Goal: Task Accomplishment & Management: Complete application form

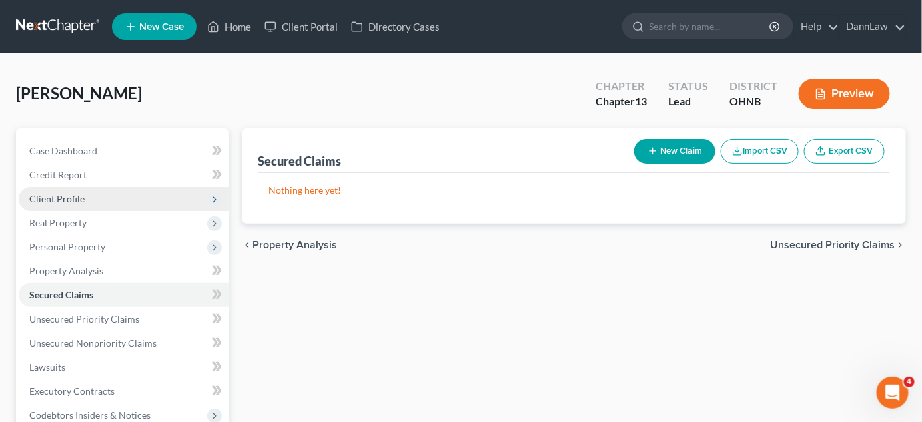
click at [71, 193] on span "Client Profile" at bounding box center [56, 198] width 55 height 11
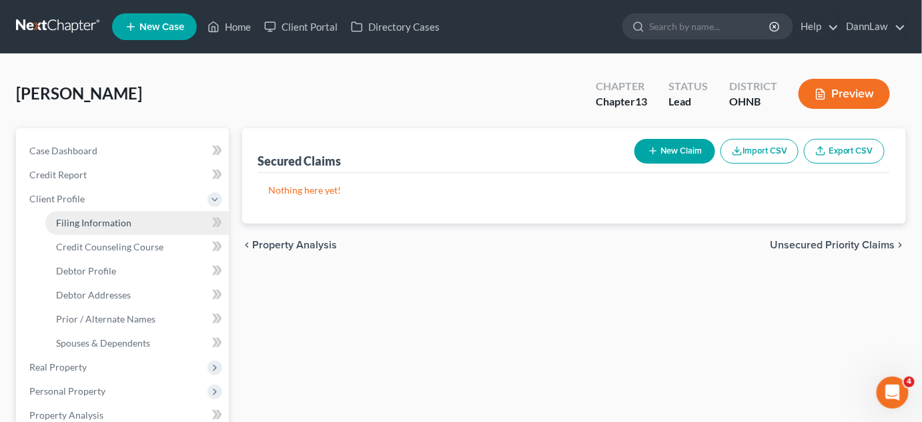
click at [89, 221] on span "Filing Information" at bounding box center [93, 222] width 75 height 11
select select "1"
select select "0"
select select "3"
select select "61"
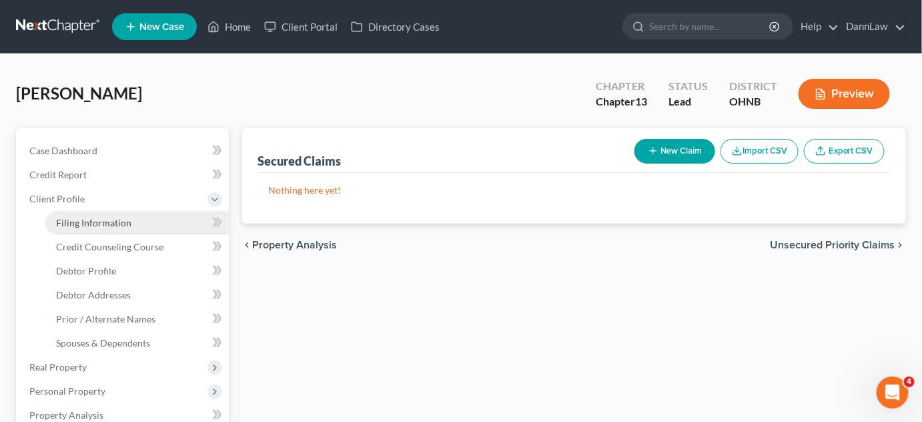
select select "6"
select select "36"
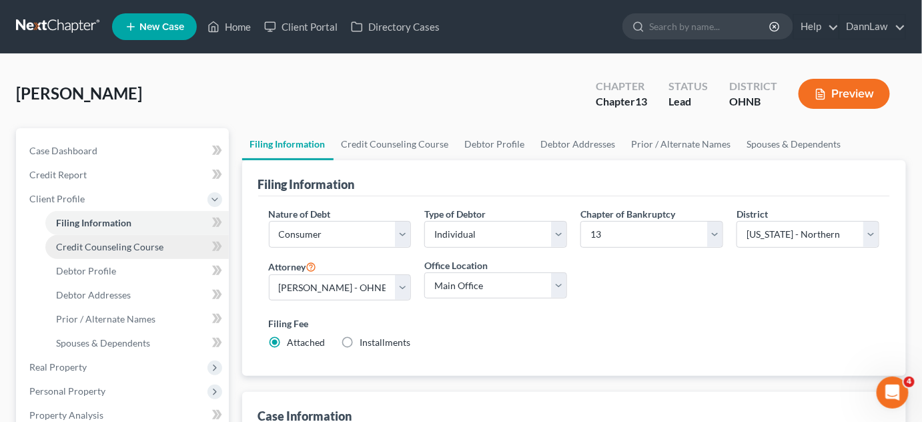
click at [95, 251] on span "Credit Counseling Course" at bounding box center [109, 246] width 107 height 11
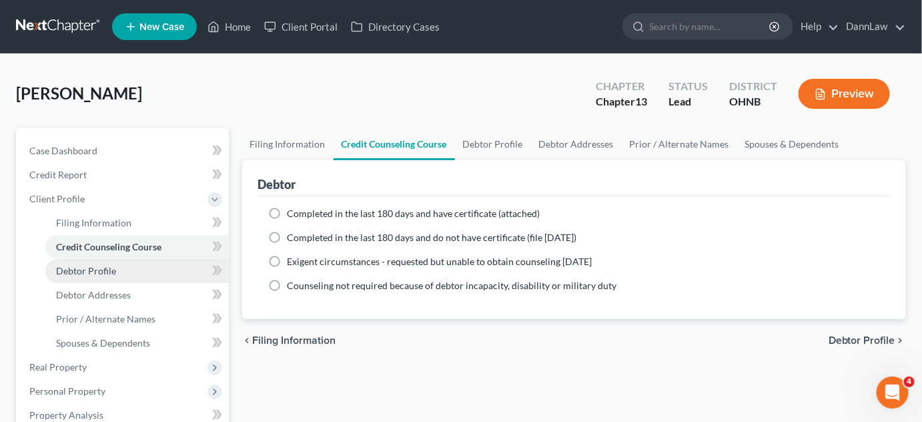
click at [98, 268] on span "Debtor Profile" at bounding box center [86, 270] width 60 height 11
select select "3"
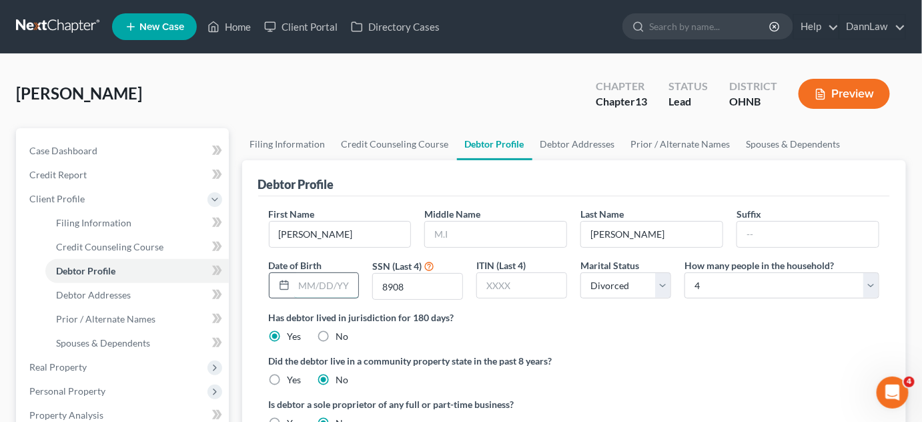
click at [307, 284] on input "text" at bounding box center [326, 285] width 65 height 25
type input "[DATE]"
click at [99, 337] on span "Spouses & Dependents" at bounding box center [103, 342] width 94 height 11
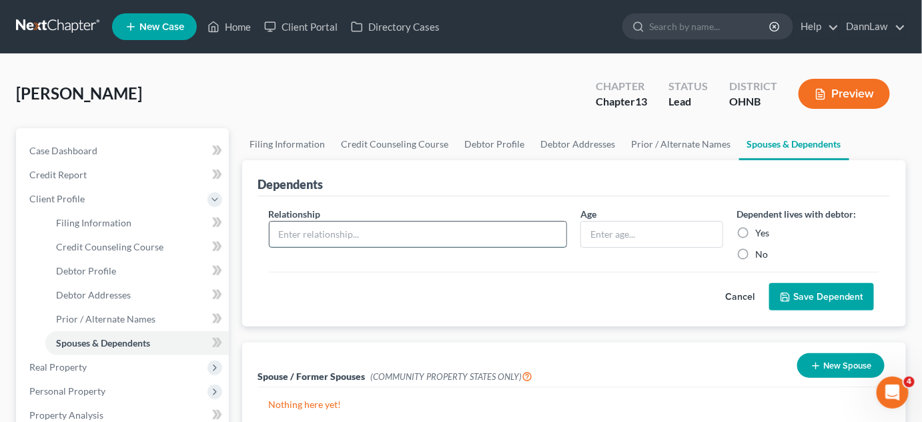
click at [466, 234] on input "text" at bounding box center [417, 233] width 297 height 25
type input "Child"
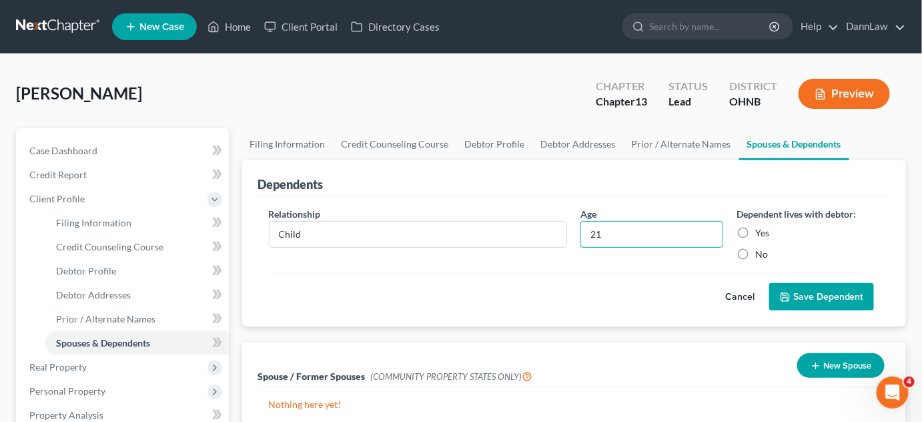
type input "21"
click at [755, 233] on label "Yes" at bounding box center [762, 232] width 14 height 13
click at [760, 233] on input "Yes" at bounding box center [764, 230] width 9 height 9
radio input "true"
click at [807, 289] on button "Save Dependent" at bounding box center [821, 297] width 105 height 28
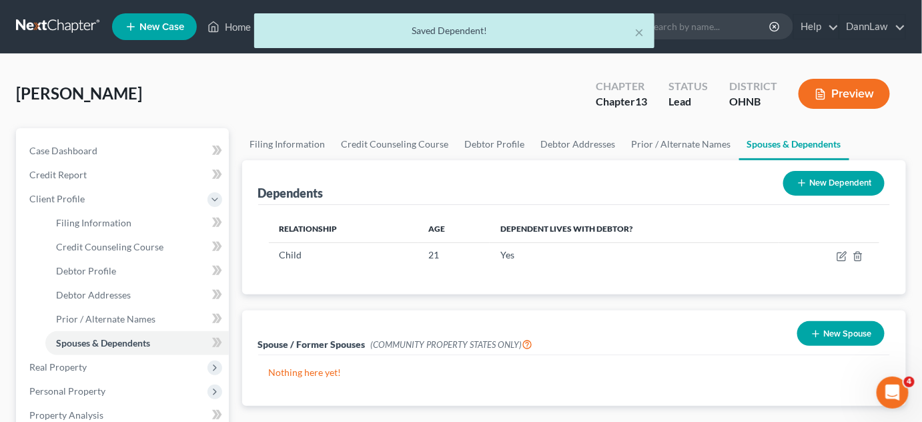
click at [826, 177] on button "New Dependent" at bounding box center [833, 183] width 101 height 25
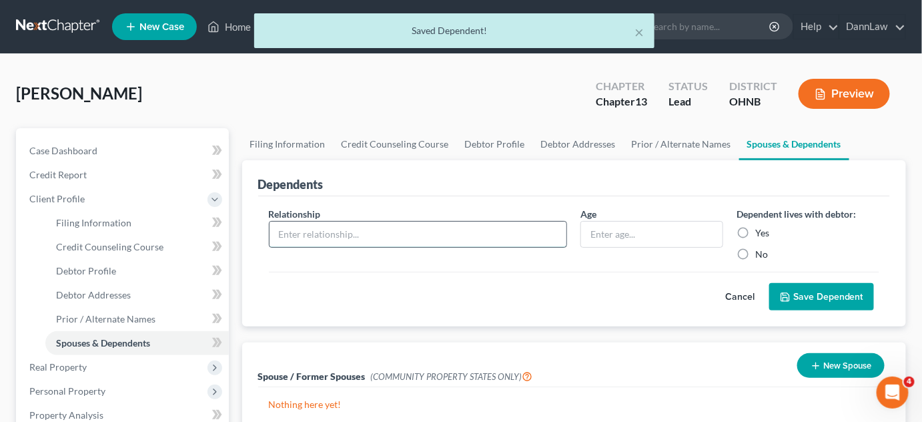
click at [321, 225] on input "text" at bounding box center [417, 233] width 297 height 25
type input "c"
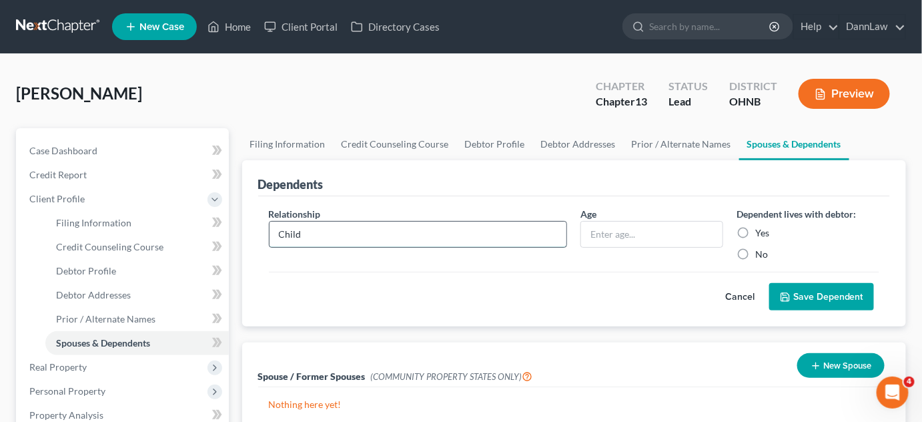
type input "Child"
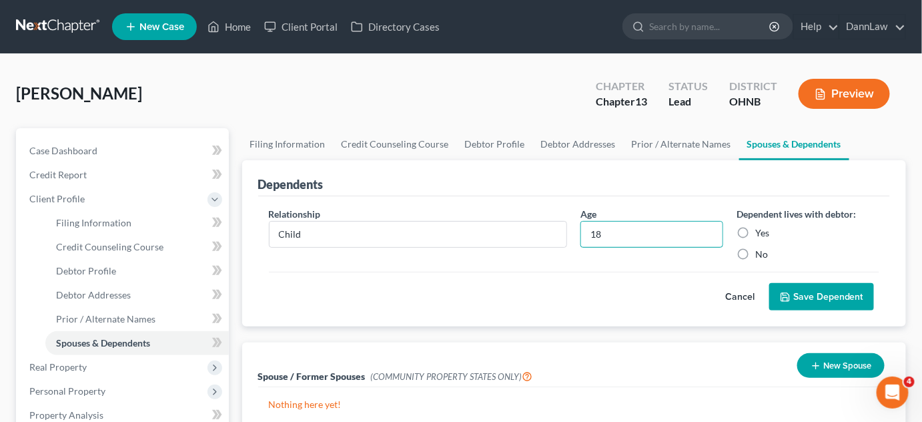
type input "18"
click at [755, 231] on label "Yes" at bounding box center [762, 232] width 14 height 13
click at [760, 231] on input "Yes" at bounding box center [764, 230] width 9 height 9
radio input "true"
click at [802, 293] on button "Save Dependent" at bounding box center [821, 297] width 105 height 28
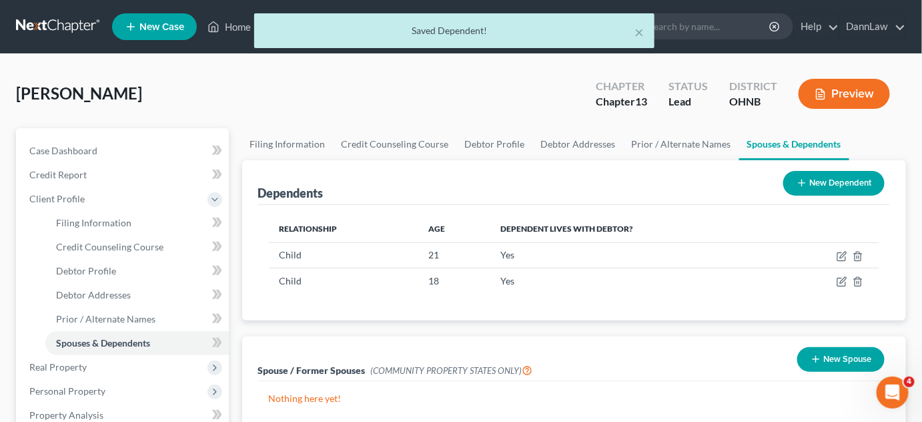
click at [855, 179] on button "New Dependent" at bounding box center [833, 183] width 101 height 25
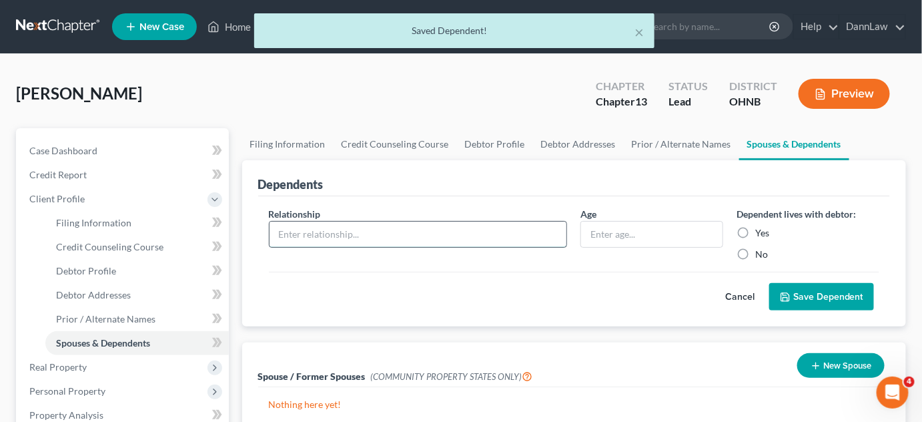
click at [328, 236] on input "text" at bounding box center [417, 233] width 297 height 25
type input "Child"
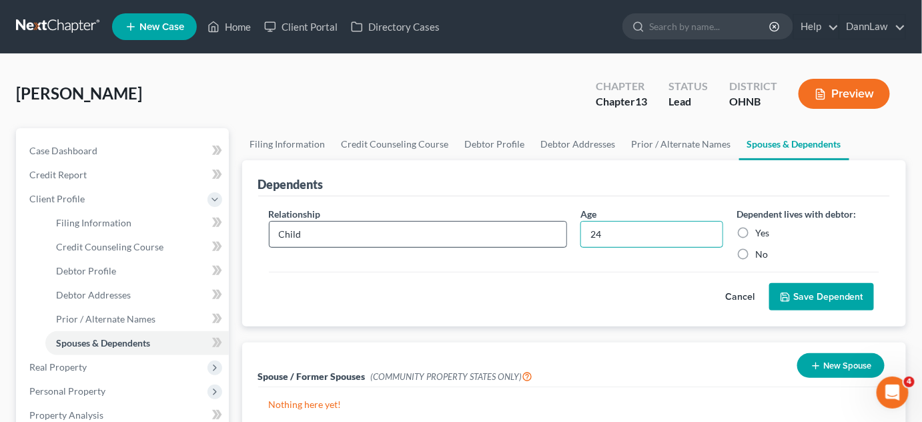
type input "2"
type input "14"
click at [755, 234] on label "Yes" at bounding box center [762, 232] width 14 height 13
click at [760, 234] on input "Yes" at bounding box center [764, 230] width 9 height 9
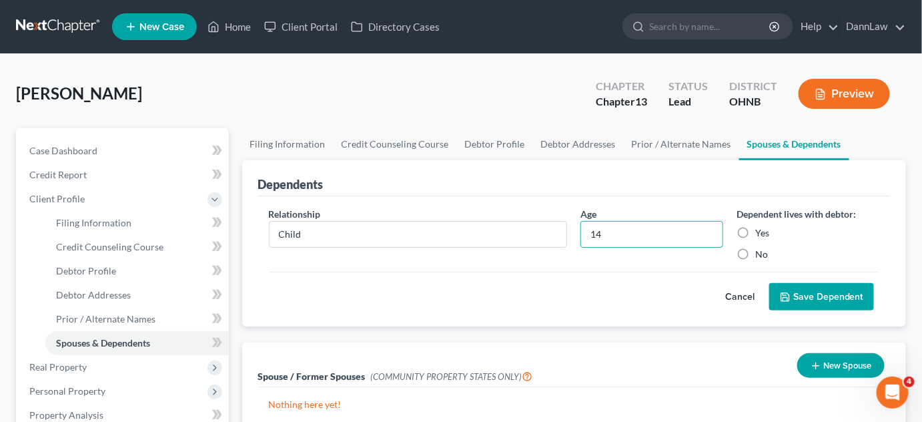
radio input "true"
click at [812, 296] on button "Save Dependent" at bounding box center [821, 297] width 105 height 28
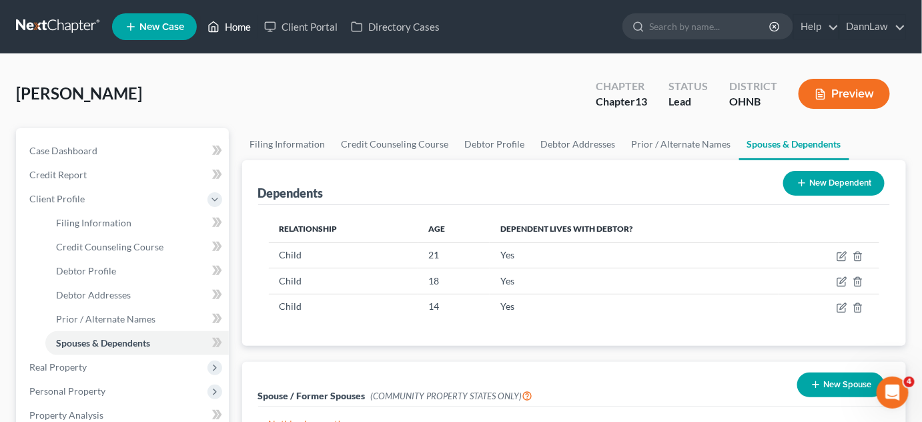
click at [231, 38] on link "Home" at bounding box center [229, 27] width 57 height 24
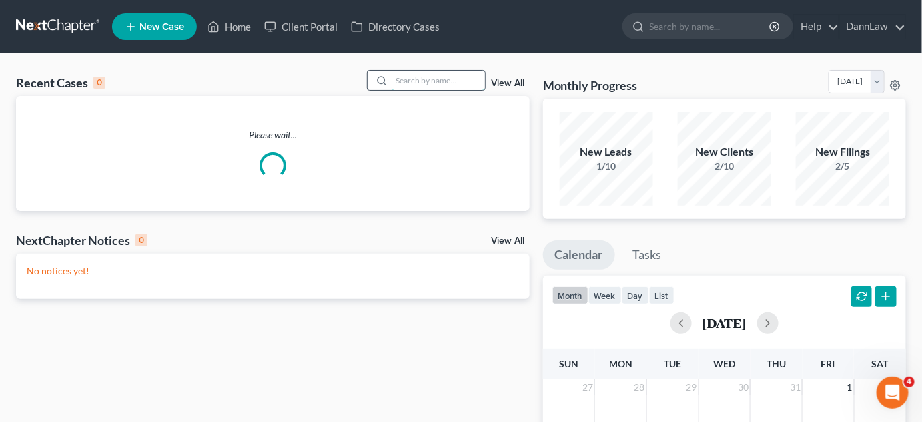
click at [407, 79] on input "search" at bounding box center [438, 80] width 93 height 19
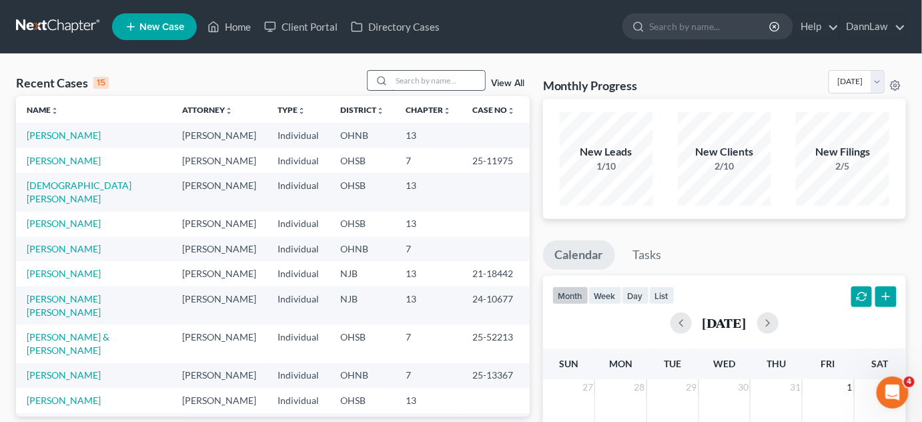
click at [407, 79] on input "search" at bounding box center [438, 80] width 93 height 19
click at [71, 184] on link "[DEMOGRAPHIC_DATA][PERSON_NAME]" at bounding box center [79, 191] width 105 height 25
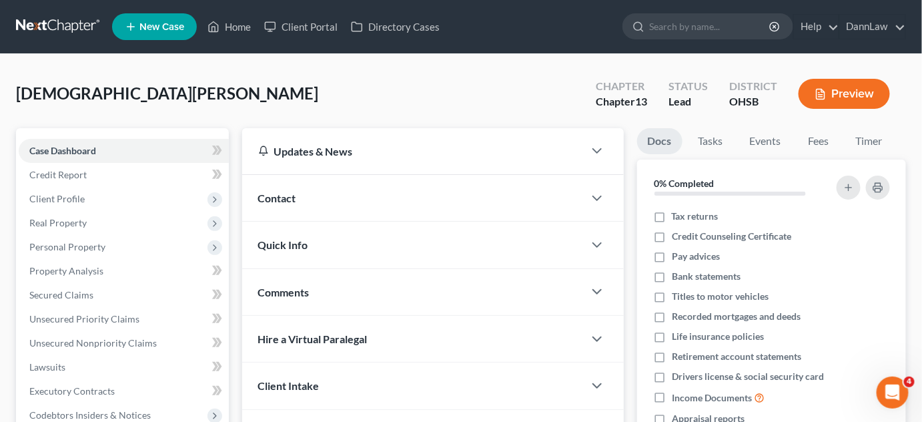
click at [239, 269] on div "Updates & News × [US_STATE] [GEOGRAPHIC_DATA] Notes Take a look at NextChapter'…" at bounding box center [432, 357] width 395 height 459
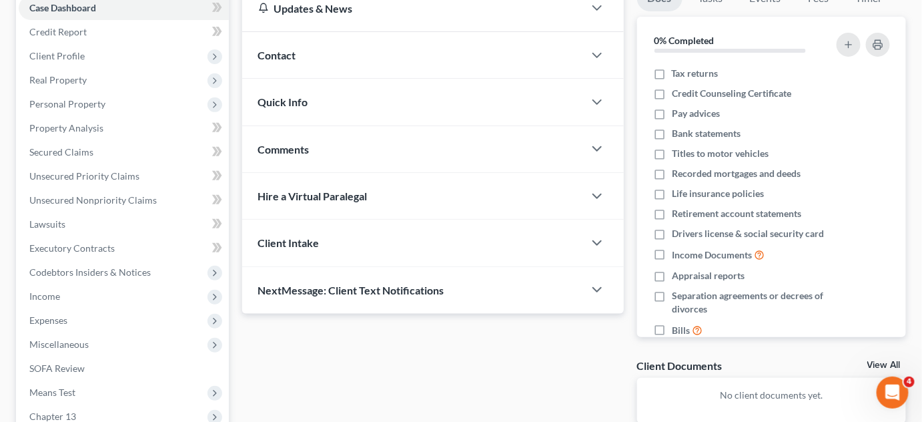
scroll to position [242, 0]
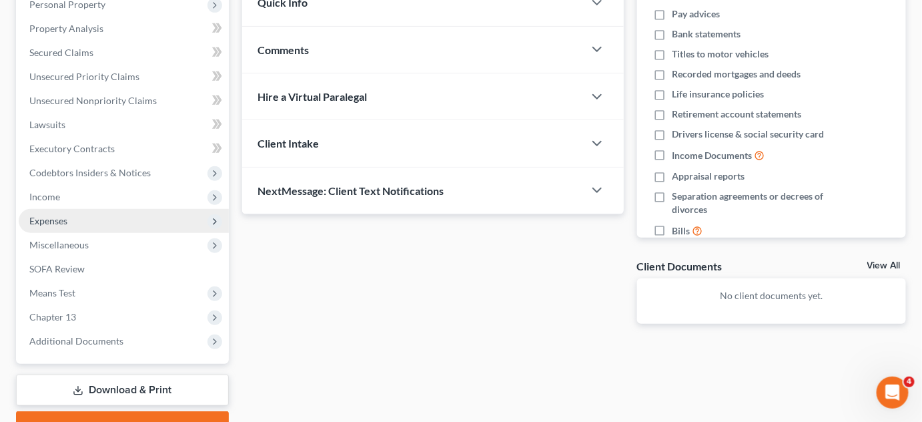
click at [59, 219] on span "Expenses" at bounding box center [48, 220] width 38 height 11
click at [64, 221] on span "Expenses" at bounding box center [48, 220] width 38 height 11
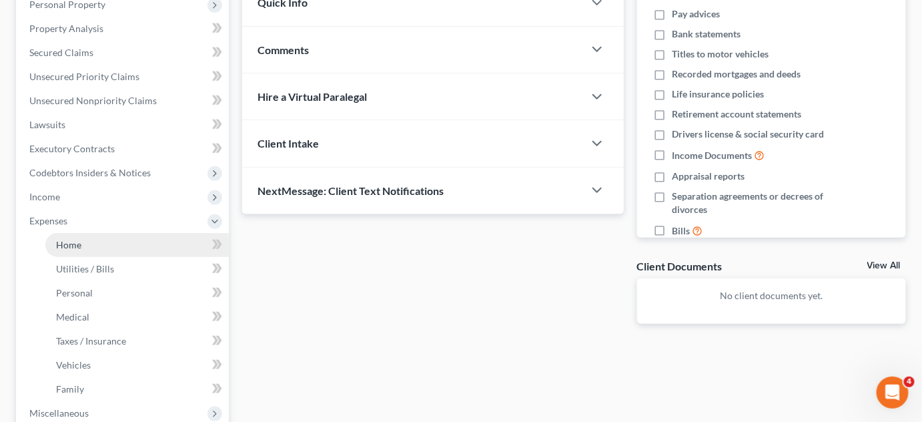
click at [71, 247] on span "Home" at bounding box center [68, 244] width 25 height 11
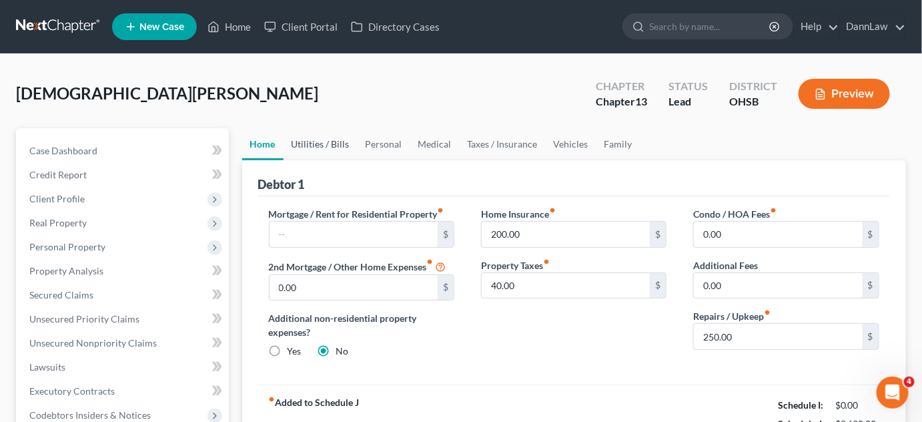
click at [303, 147] on link "Utilities / Bills" at bounding box center [320, 144] width 74 height 32
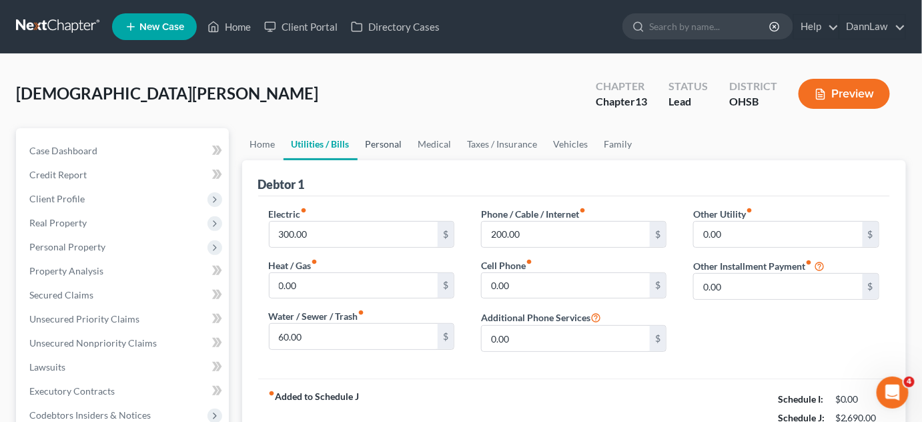
click at [382, 151] on link "Personal" at bounding box center [384, 144] width 53 height 32
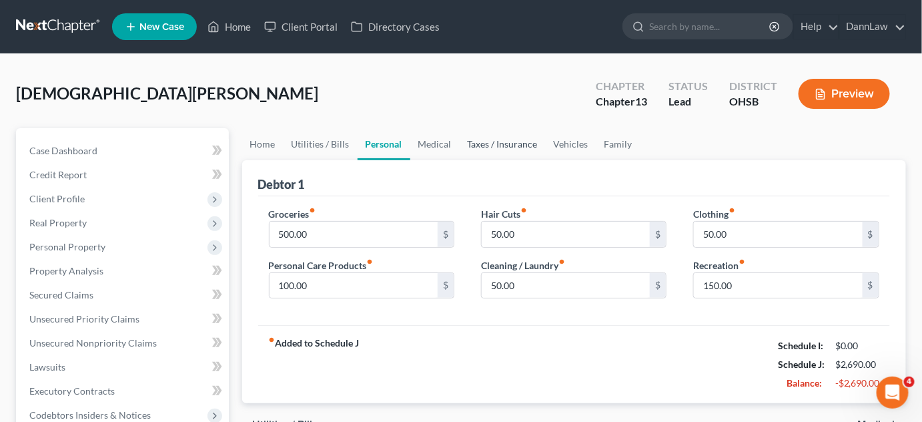
click at [470, 141] on link "Taxes / Insurance" at bounding box center [503, 144] width 86 height 32
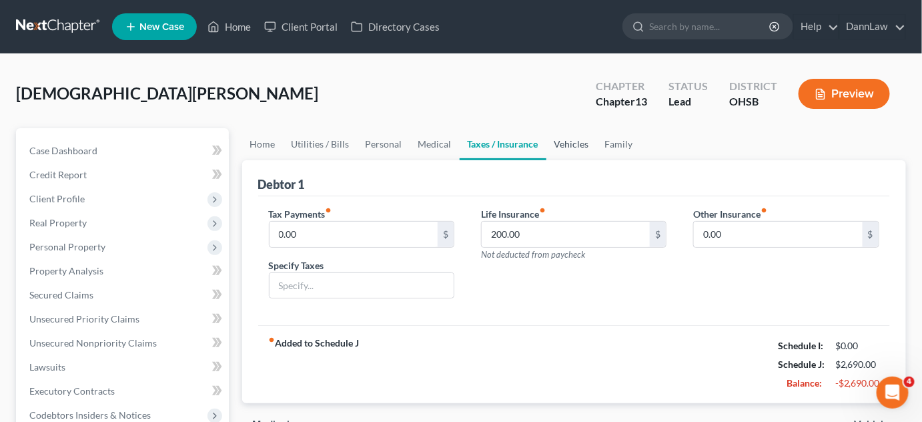
click at [564, 146] on link "Vehicles" at bounding box center [571, 144] width 51 height 32
